Goal: Task Accomplishment & Management: Manage account settings

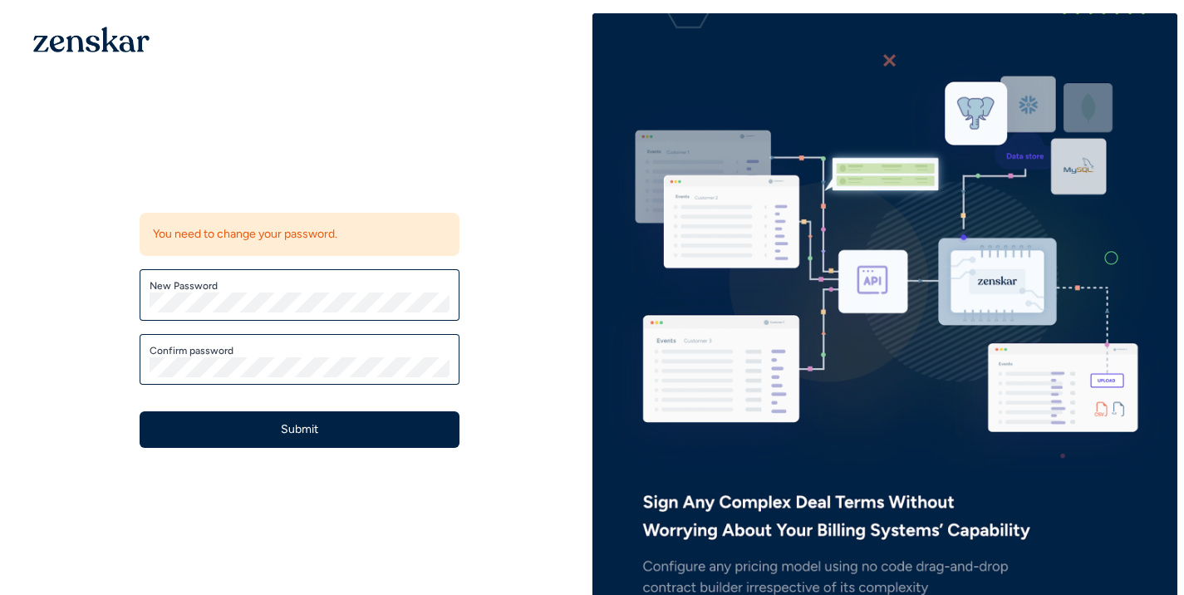
click at [282, 287] on label "New Password" at bounding box center [300, 285] width 300 height 13
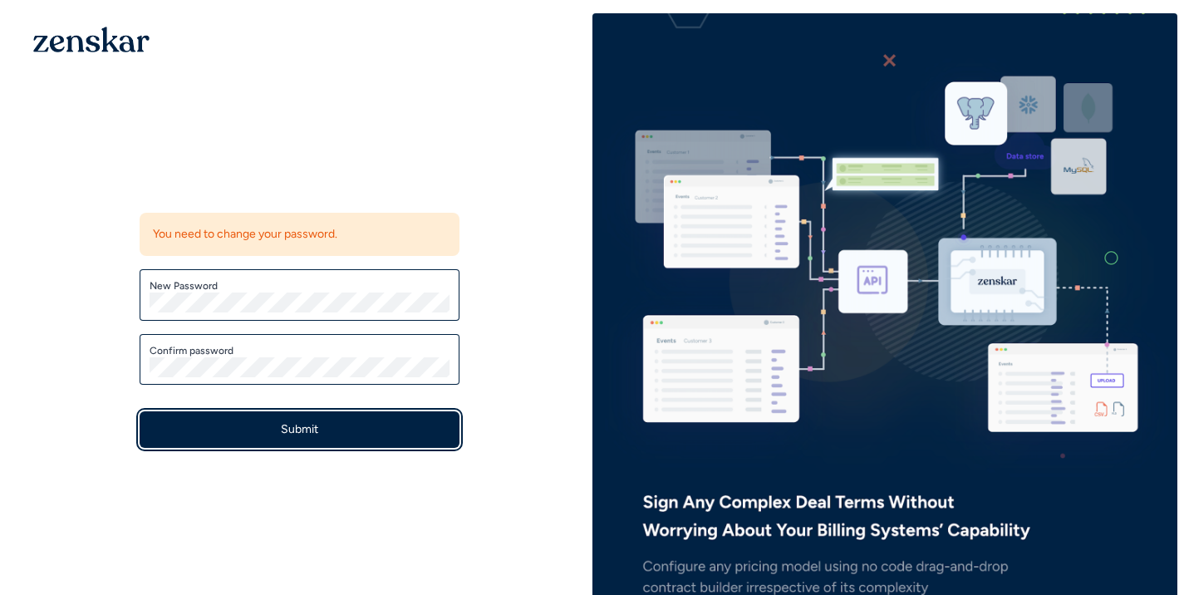
click at [380, 431] on button "Submit" at bounding box center [300, 429] width 320 height 37
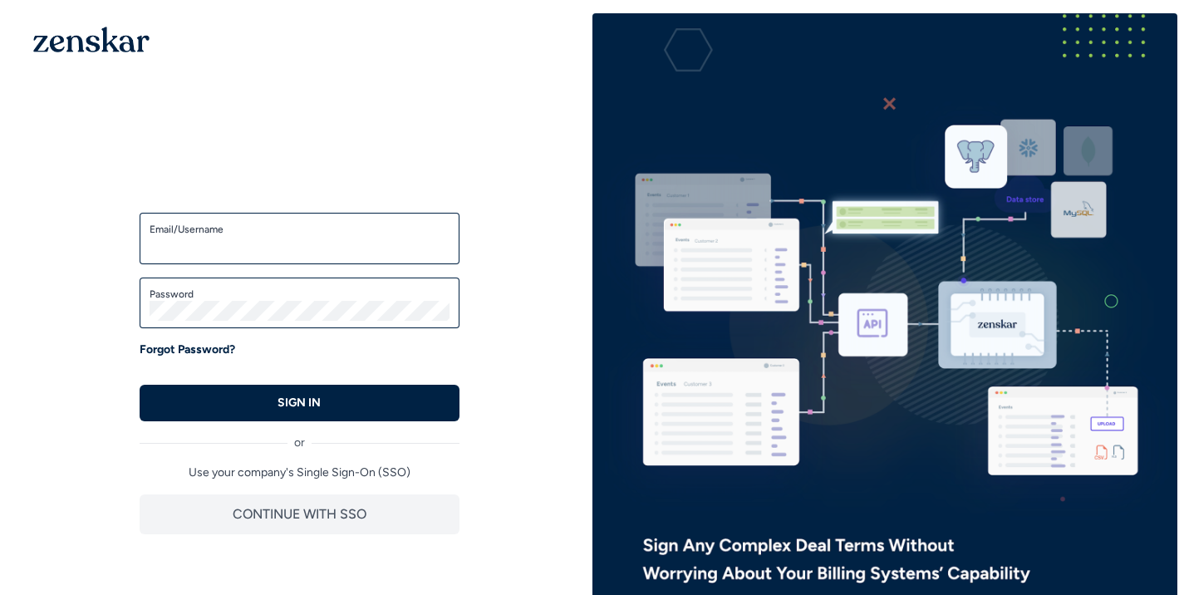
type input "**********"
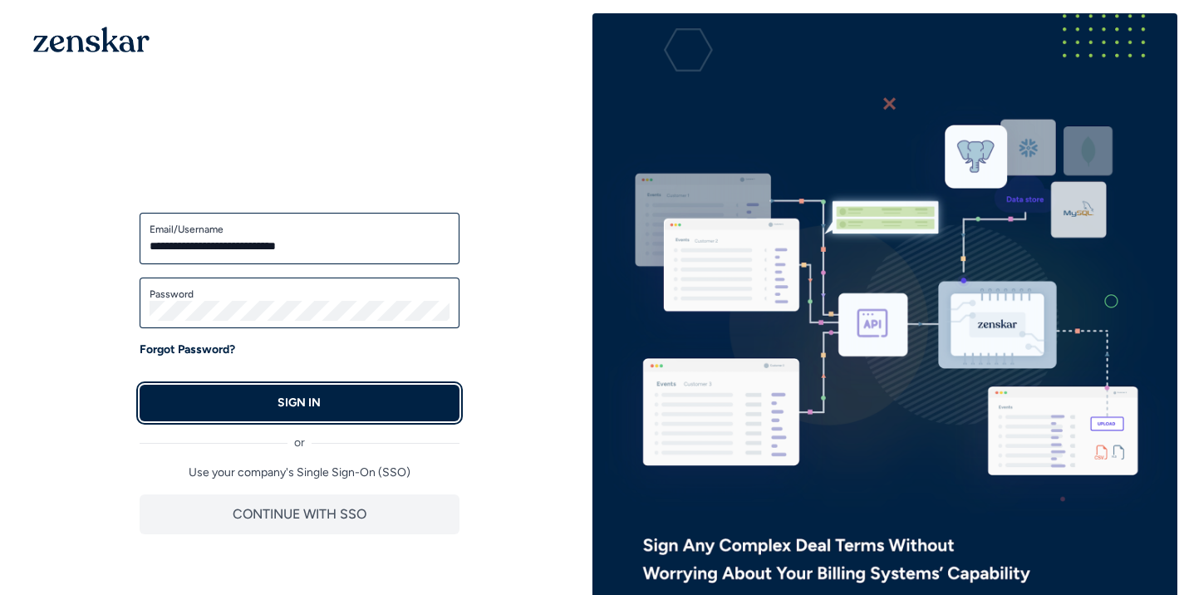
click at [409, 404] on button "SIGN IN" at bounding box center [300, 403] width 320 height 37
